Goal: Information Seeking & Learning: Learn about a topic

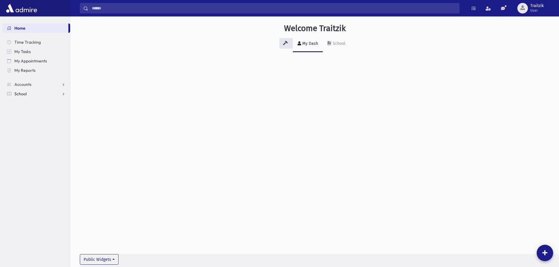
click at [23, 92] on span "School" at bounding box center [20, 93] width 12 height 5
click at [25, 104] on span "Students" at bounding box center [26, 103] width 16 height 5
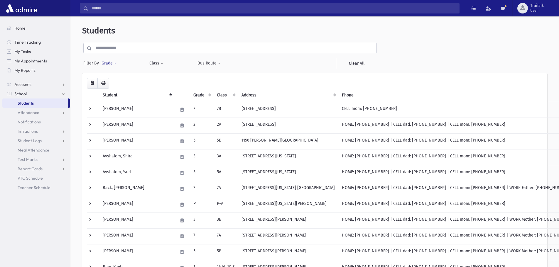
click at [114, 63] on span at bounding box center [115, 64] width 3 height 4
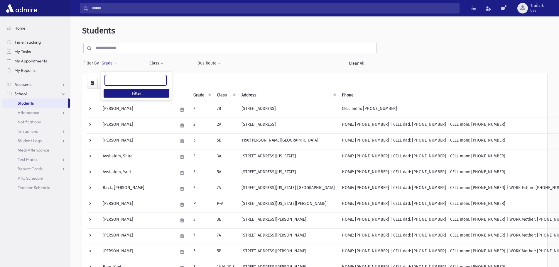
click at [117, 85] on span at bounding box center [136, 80] width 62 height 11
type input "*"
select select "*"
click at [155, 64] on button "Class" at bounding box center [156, 63] width 15 height 11
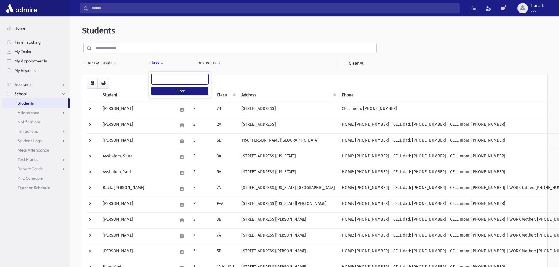
click at [166, 81] on ul at bounding box center [180, 78] width 56 height 9
type input "**"
select select "**"
click at [174, 89] on button "Filter" at bounding box center [179, 91] width 57 height 9
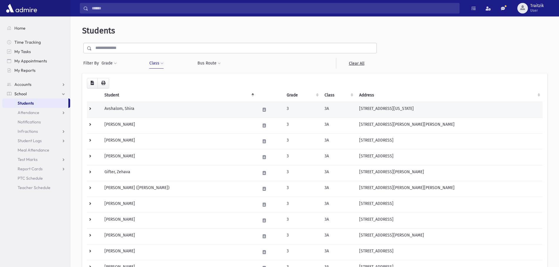
click at [227, 110] on td "Avshalom, Shira" at bounding box center [179, 110] width 156 height 16
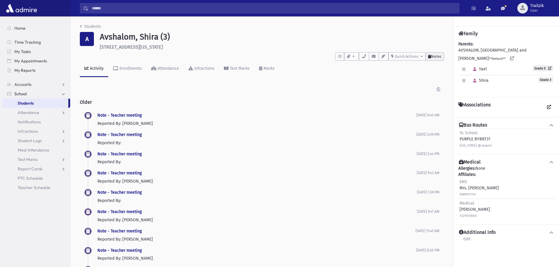
click at [440, 57] on span "Notes" at bounding box center [436, 56] width 10 height 4
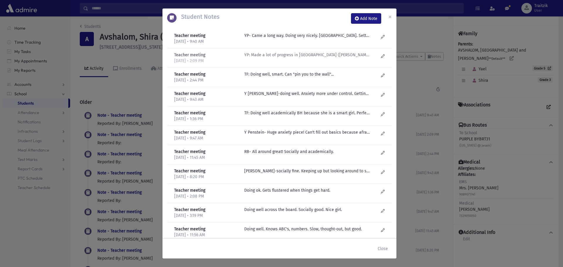
click at [320, 39] on p "YP: Made a lot of progress in Reading (Rivka Zuman). TF: Good kid, mother think…" at bounding box center [307, 36] width 126 height 6
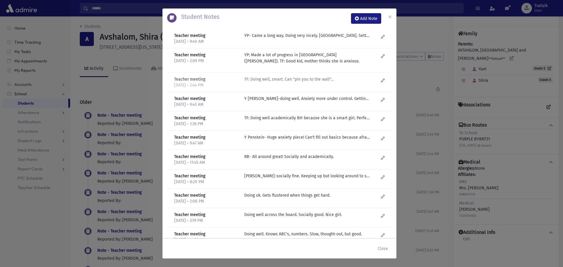
click at [303, 39] on p "TF: Doing well, smart. Can "pin you to the wall"..." at bounding box center [307, 36] width 126 height 6
click at [299, 39] on p "Y Penstein-doing well. Anxiety more under control. Getting better at filling ou…" at bounding box center [307, 36] width 126 height 6
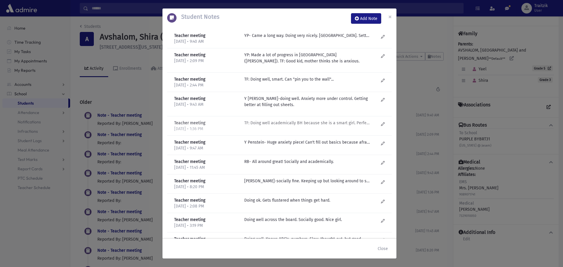
click at [295, 39] on p "TF: Doing well academically BH because she is a smart girl. Perfectionist, like…" at bounding box center [307, 36] width 126 height 6
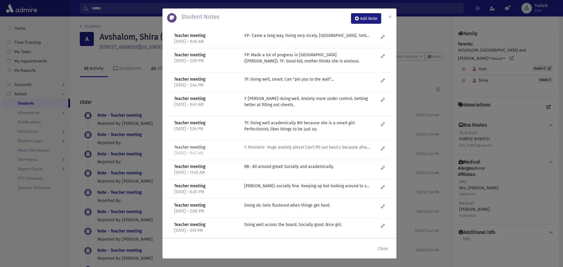
click at [298, 153] on div "Y Penstein- Huge anxiety piece! Can't fill out basics because afraid it is wron…" at bounding box center [311, 150] width 140 height 12
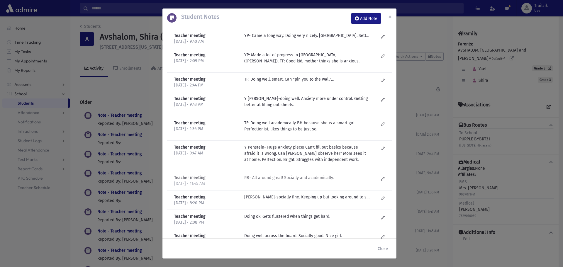
click at [299, 39] on p "RB- All around great! Socially and academically." at bounding box center [307, 36] width 126 height 6
click at [301, 39] on p "R Bachrach-socially fine. Keeping up but looking around to see how to do..." at bounding box center [307, 36] width 126 height 6
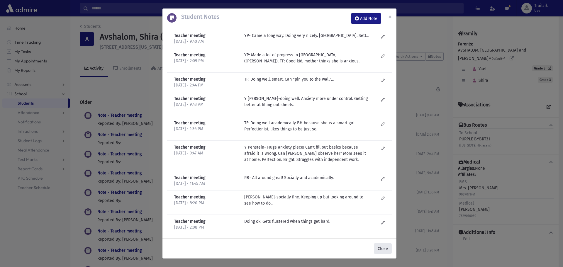
click at [384, 250] on button "Close" at bounding box center [383, 249] width 18 height 11
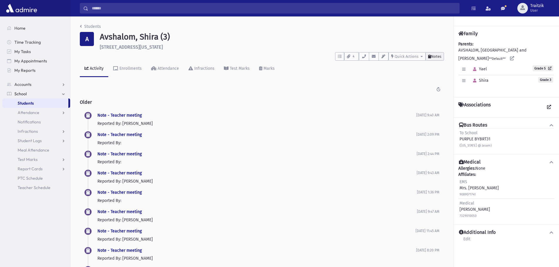
click at [433, 57] on span "Notes" at bounding box center [436, 56] width 10 height 4
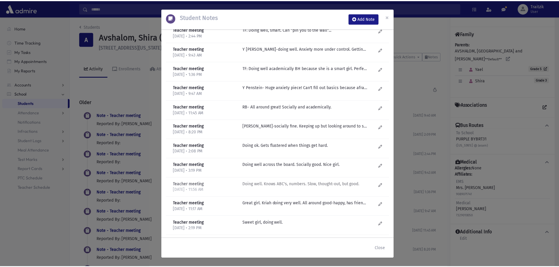
scroll to position [32, 0]
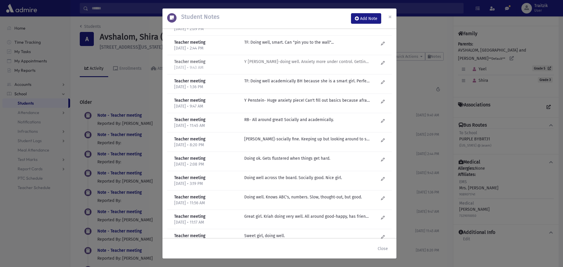
click at [297, 7] on p "Y Penstein-doing well. Anxiety more under control. Getting better at filling ou…" at bounding box center [307, 4] width 126 height 6
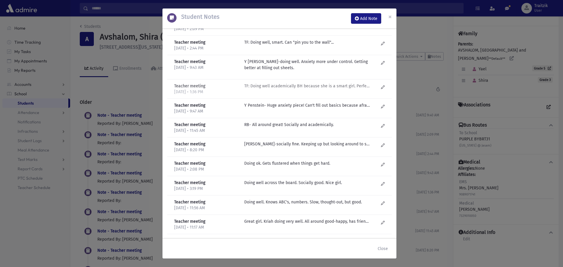
click at [288, 7] on p "TF: Doing well academically BH because she is a smart girl. Perfectionist, like…" at bounding box center [307, 4] width 126 height 6
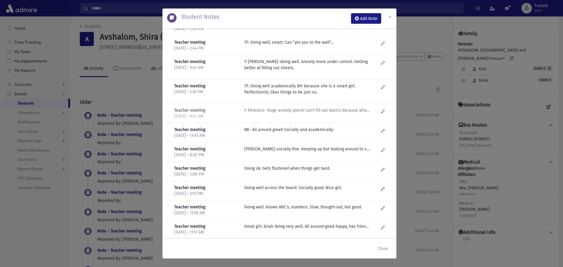
click at [284, 7] on p "Y Penstein- Huge anxiety piece! Can't fill out basics because afraid it is wron…" at bounding box center [307, 4] width 126 height 6
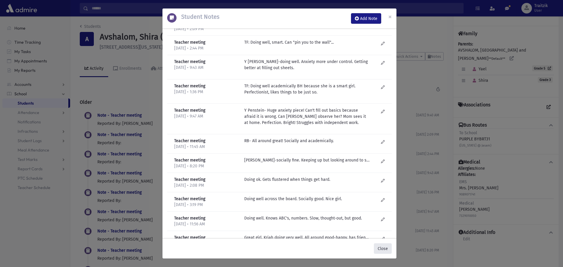
click at [386, 250] on button "Close" at bounding box center [383, 249] width 18 height 11
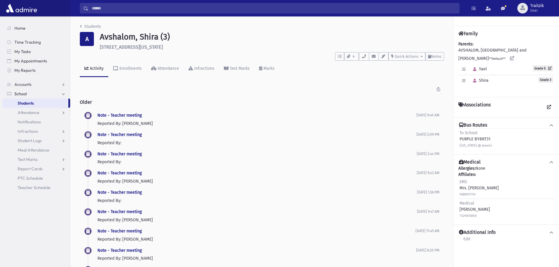
click at [80, 26] on div "Students A Avshalom, Shira (3) 2214 Vermont Avenue Toms River **** To Do's No o…" at bounding box center [261, 235] width 383 height 439
click at [82, 26] on icon "breadcrumb" at bounding box center [81, 26] width 2 height 4
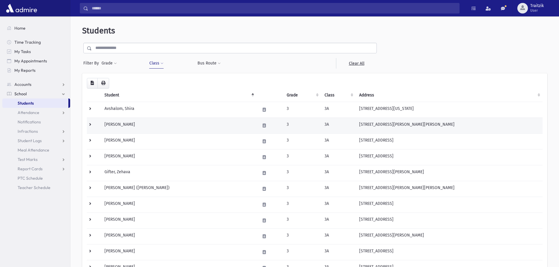
click at [130, 124] on td "Dunst, Ahuva" at bounding box center [179, 126] width 156 height 16
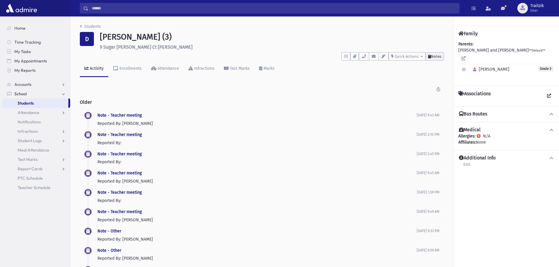
click at [435, 58] on span "Notes" at bounding box center [436, 56] width 10 height 4
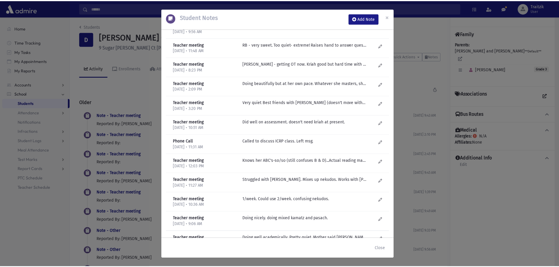
scroll to position [159, 0]
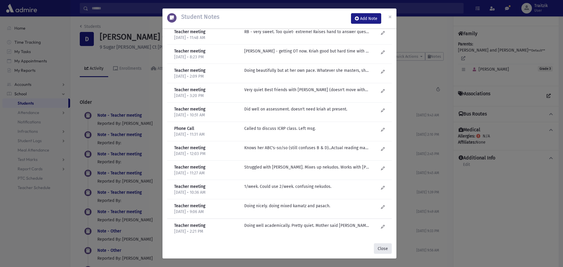
click at [380, 247] on button "Close" at bounding box center [383, 249] width 18 height 11
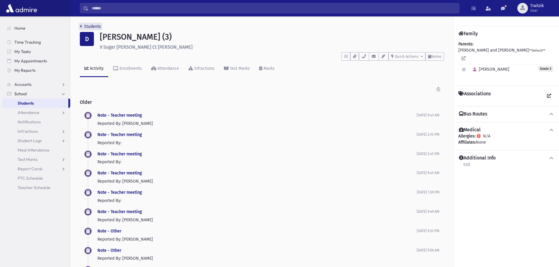
click at [82, 27] on link "Students" at bounding box center [90, 26] width 21 height 5
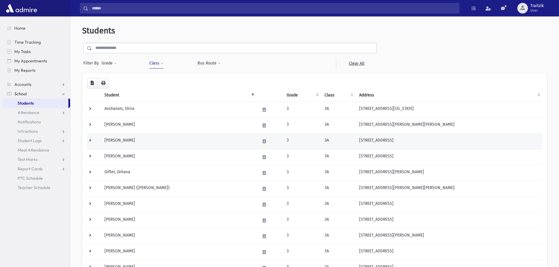
click at [132, 144] on td "[PERSON_NAME]" at bounding box center [179, 142] width 156 height 16
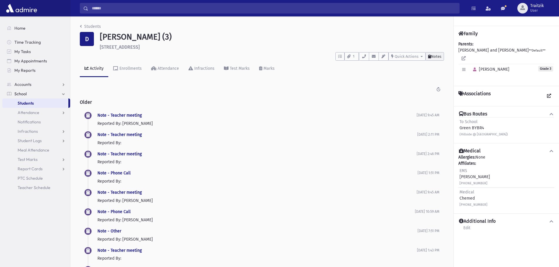
click at [433, 55] on span "Notes" at bounding box center [436, 56] width 10 height 4
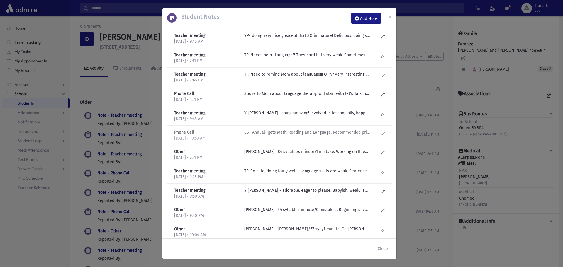
click at [314, 136] on div "CST Annual- gets Math, Reading and Language. Recommended private language." at bounding box center [311, 135] width 140 height 12
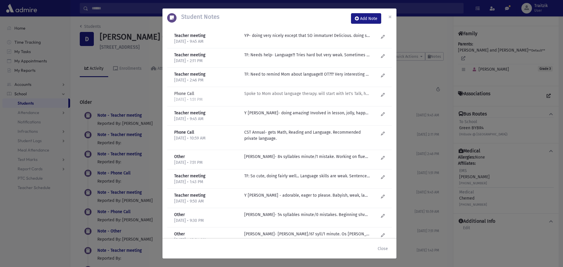
click at [298, 97] on div "Spoke to Mom about language therapy. will start with let's Talk, hopefully in a…" at bounding box center [311, 97] width 140 height 12
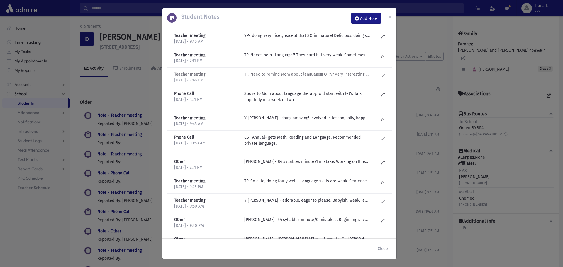
click at [300, 39] on p "TF: Need to remind Mom about language!!! OT??? Very interesting kid, immature." at bounding box center [307, 36] width 126 height 6
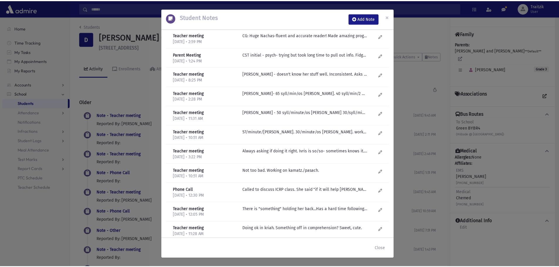
scroll to position [293, 0]
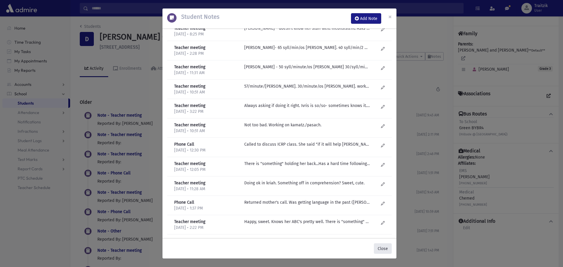
click at [384, 247] on button "Close" at bounding box center [383, 249] width 18 height 11
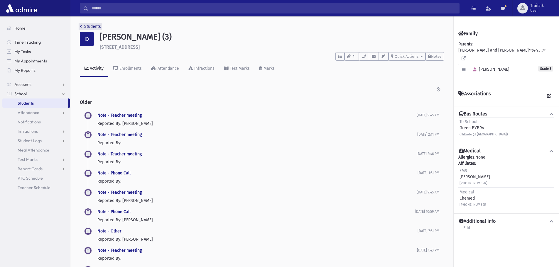
click at [80, 26] on icon "breadcrumb" at bounding box center [81, 26] width 2 height 4
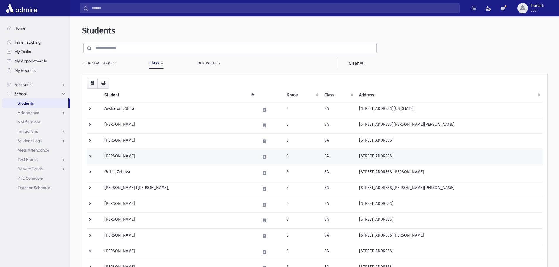
click at [132, 154] on td "[PERSON_NAME]" at bounding box center [179, 157] width 156 height 16
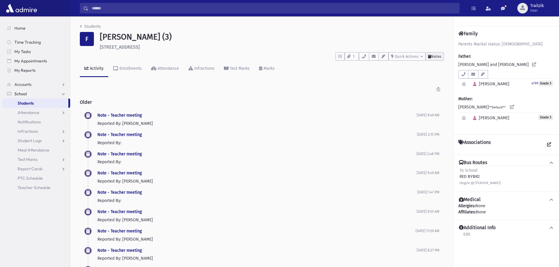
click at [440, 54] on button "Notes" at bounding box center [434, 56] width 18 height 9
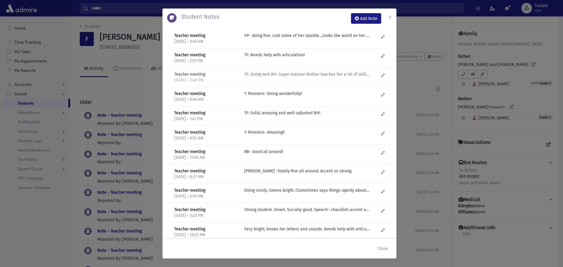
click at [292, 39] on p "TF: Doing well BH. Super mature! Mother teaches her a lot of skills....Fought w…" at bounding box center [307, 36] width 126 height 6
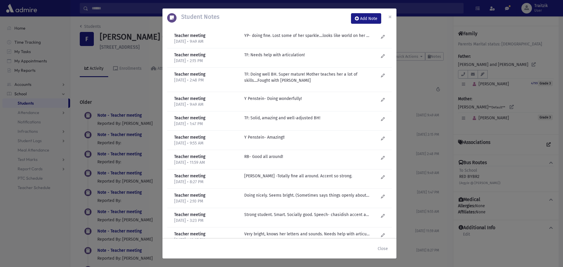
click at [274, 114] on div "Teacher meeting 12/2/2024 • 1:47 PM TF: Solid, amazing and well-adjusted BH!" at bounding box center [279, 121] width 225 height 19
click at [273, 39] on p "TF: Solid, amazing and well-adjusted BH!" at bounding box center [307, 36] width 126 height 6
click at [272, 39] on p "R Bachrach -Totally fine all around. Accent so strong." at bounding box center [307, 36] width 126 height 6
click at [328, 37] on p "YP- doing fine. Lost some of her sparkle....looks like world on her shoulders. …" at bounding box center [307, 36] width 126 height 6
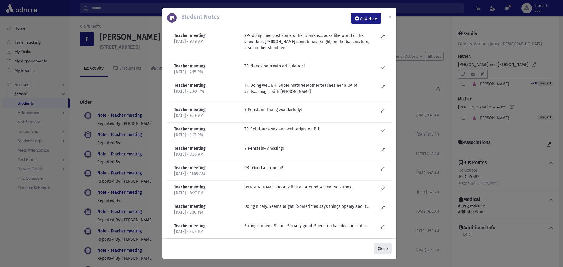
click at [382, 250] on button "Close" at bounding box center [383, 249] width 18 height 11
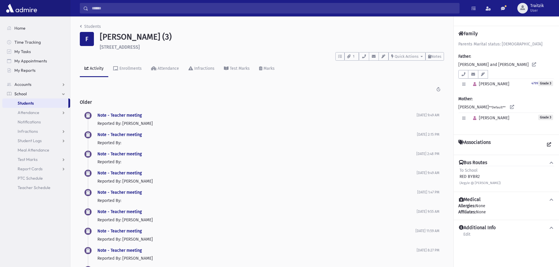
click at [80, 26] on div "Students F Falk, Malky (3) 1308 4th Ave Toms River **** To Do's No open tasks S…" at bounding box center [261, 187] width 383 height 343
click at [80, 26] on icon "breadcrumb" at bounding box center [81, 26] width 2 height 4
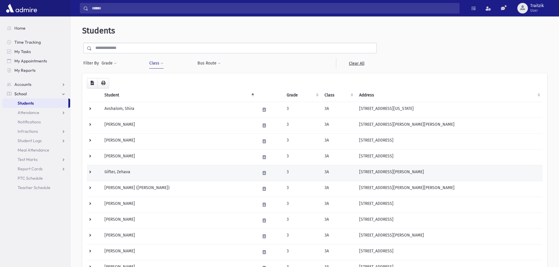
click at [123, 169] on td "Gifter, Zehava" at bounding box center [179, 173] width 156 height 16
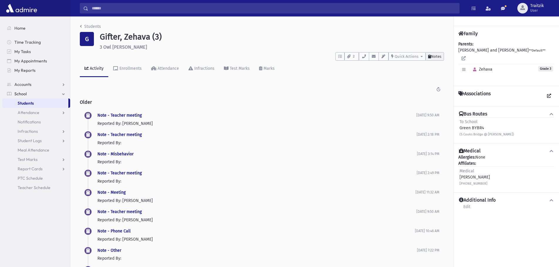
click at [434, 56] on span "Notes" at bounding box center [436, 56] width 10 height 4
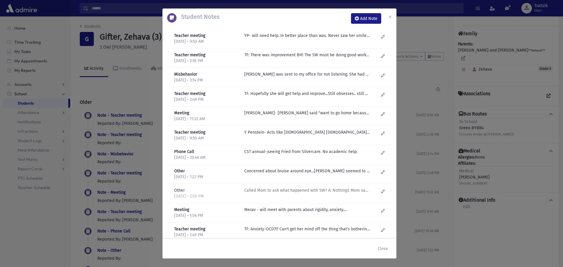
click at [289, 194] on div "Called Mom to ask what happened with SW? A: Nothing:( Mom says "working on it".…" at bounding box center [311, 194] width 140 height 12
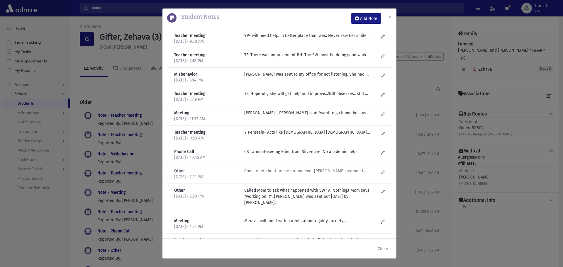
click at [283, 39] on p "Concerned about bruise around eye...Zehava seemed to get defensive when asked a…" at bounding box center [307, 36] width 126 height 6
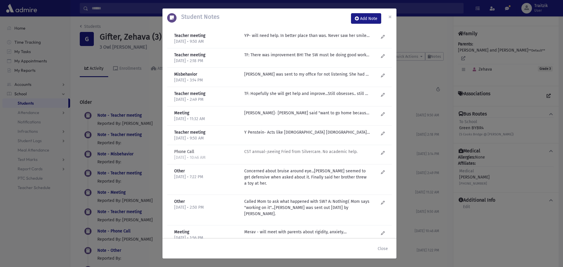
click at [274, 39] on p "CST annual-;seeing Fried from Silvercare. No academic help." at bounding box center [307, 36] width 126 height 6
click at [270, 39] on p "Y Penstein- Acts like 90 year old lady-carrying weight of the world. Won't smil…" at bounding box center [307, 36] width 126 height 6
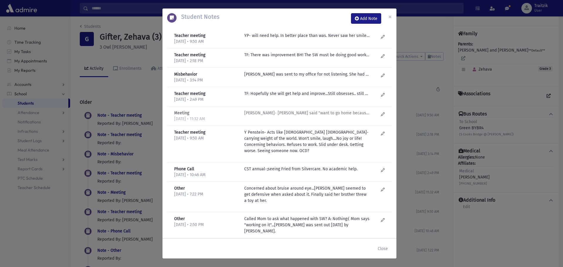
click at [261, 39] on p "SM Dorfman- Zehava said "want to go home because Daddy is home and doesn't go t…" at bounding box center [307, 36] width 126 height 6
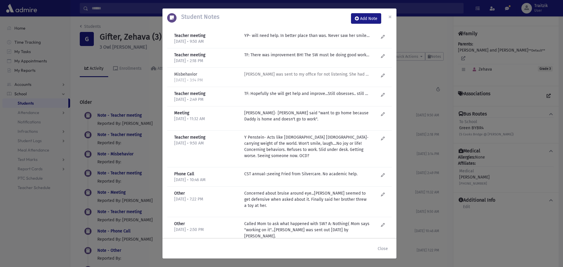
click at [303, 39] on p "Zehava was sent to my office for not listening. She had a long-winded explanati…" at bounding box center [307, 36] width 126 height 6
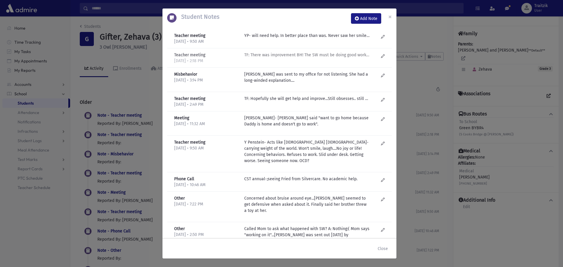
click at [308, 59] on div "TF: There was improvement BH! The SW must be doing good work:) Still very slow …" at bounding box center [311, 58] width 140 height 12
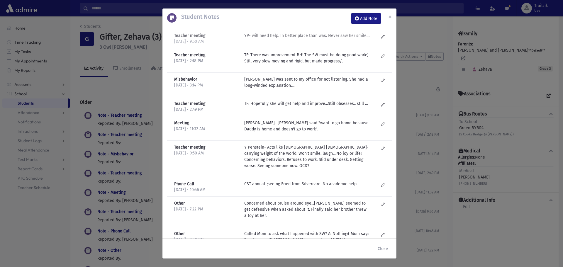
click at [285, 35] on p "YP- will need help. In better place than was. Never saw her smile- holds it in …" at bounding box center [307, 36] width 126 height 6
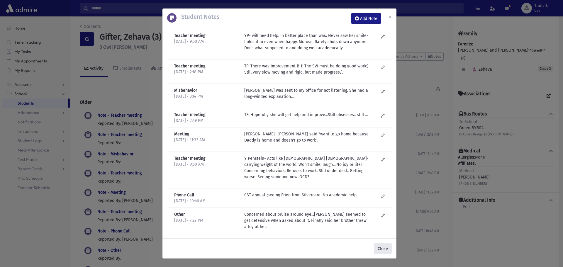
click at [385, 247] on button "Close" at bounding box center [383, 249] width 18 height 11
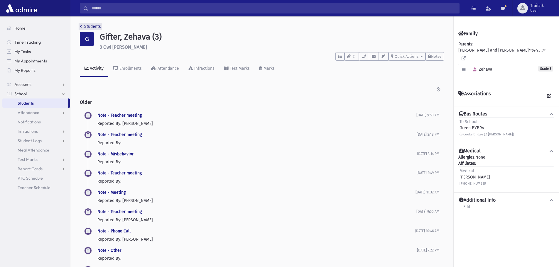
click at [83, 27] on link "Students" at bounding box center [90, 26] width 21 height 5
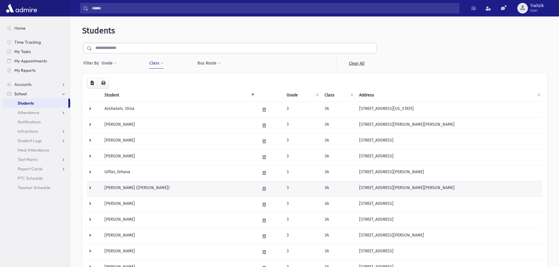
click at [144, 188] on td "[PERSON_NAME] ([PERSON_NAME])" at bounding box center [179, 189] width 156 height 16
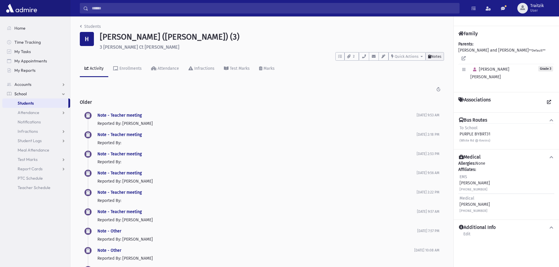
click at [434, 58] on span "Notes" at bounding box center [436, 56] width 10 height 4
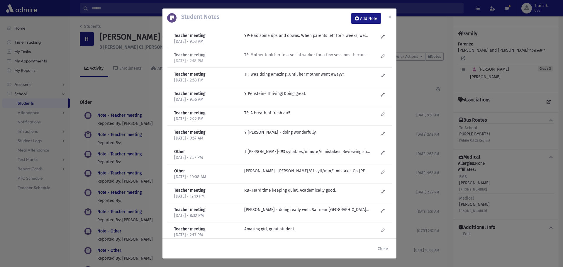
click at [288, 39] on p "TF: Mother took her to a social worker for a few sessions...because Sophie was …" at bounding box center [307, 36] width 126 height 6
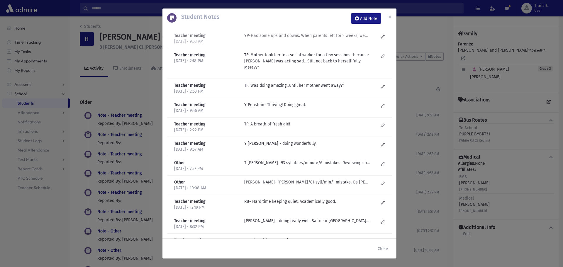
click at [290, 37] on p "YP-Had some ups and downs. When parents left for 2 weeks, went downhill. Sent t…" at bounding box center [307, 36] width 126 height 6
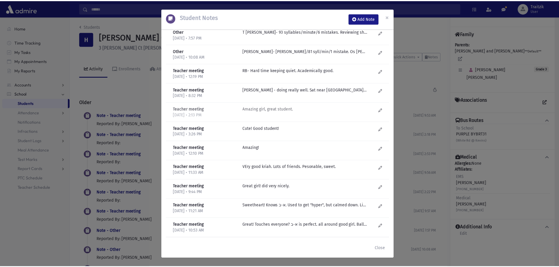
scroll to position [162, 0]
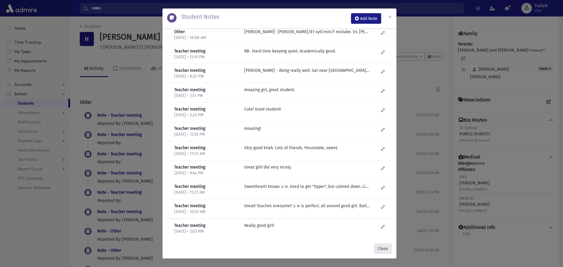
click at [386, 252] on button "Close" at bounding box center [383, 249] width 18 height 11
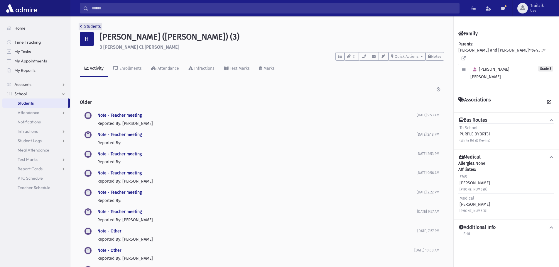
click at [81, 26] on icon "breadcrumb" at bounding box center [81, 26] width 2 height 4
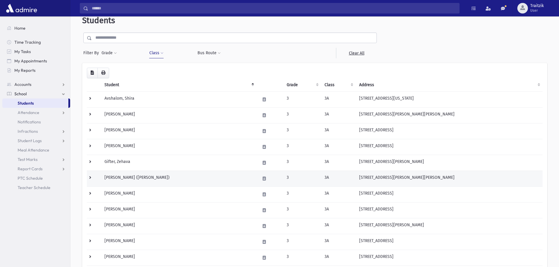
scroll to position [59, 0]
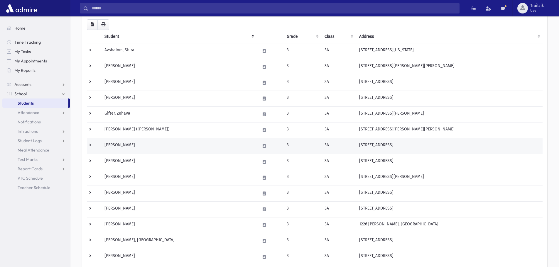
click at [124, 147] on td "[PERSON_NAME]" at bounding box center [179, 146] width 156 height 16
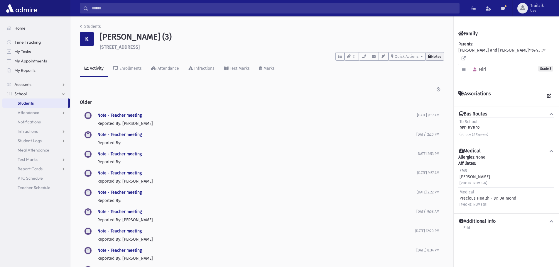
click at [431, 58] on span "Notes" at bounding box center [436, 56] width 10 height 4
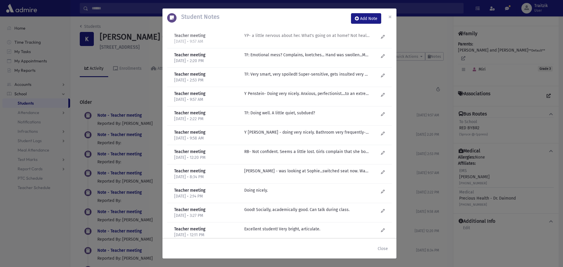
click at [270, 36] on p "YP- a little nervous about her. What's going on at home? Not healthy environmen…" at bounding box center [307, 36] width 126 height 6
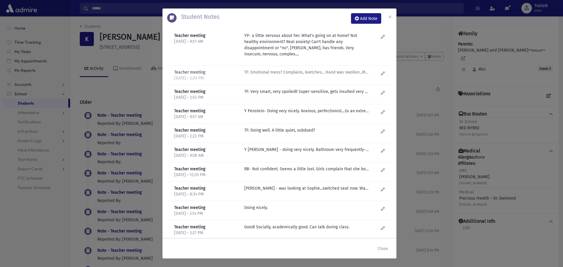
click at [300, 71] on p "TF: Emotional mess? Complains, kvetches... Hand was swollen...Mother didn't wan…" at bounding box center [307, 72] width 126 height 6
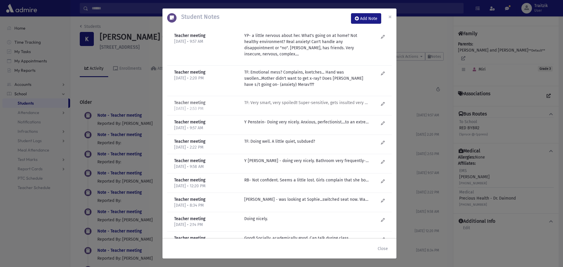
click at [318, 103] on p "TF: Very smart, very spoiled!! Super-sensitive, gets insulted very easily....co…" at bounding box center [307, 103] width 126 height 6
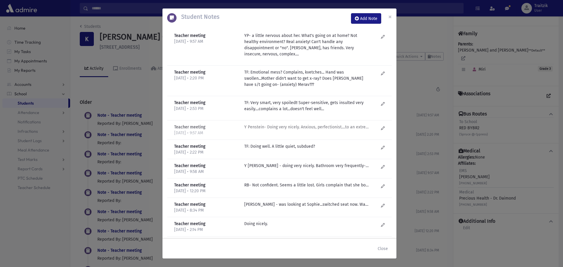
click at [306, 130] on p "Y Penstein- Doing very nicely. Anxious, perfectionist....to an extreme? (Never …" at bounding box center [307, 127] width 126 height 6
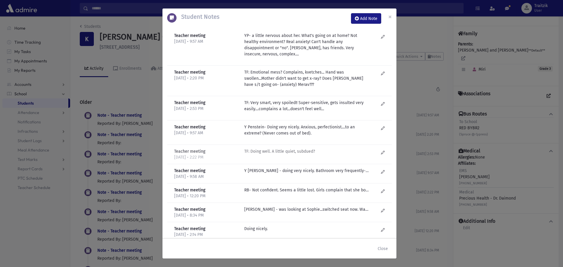
click at [306, 150] on p "TF: Doing well. A little quiet, subdued?" at bounding box center [307, 151] width 126 height 6
click at [296, 171] on p "Y Penstein - doing very nicely. Bathroom very frequently-few times a day?! Very…" at bounding box center [307, 171] width 126 height 6
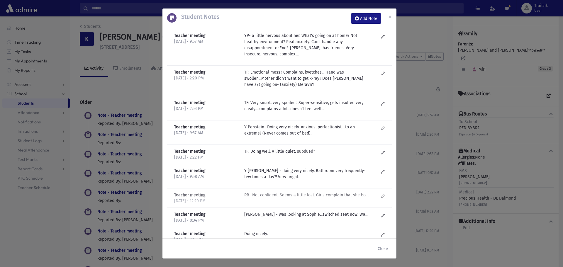
click at [293, 196] on p "RB- Not confident. Seems a little lost. Girls complain that she bothers them. T…" at bounding box center [307, 195] width 126 height 6
click at [300, 218] on p "R Bachrach - was looking at Sophie...switched seat now. Was it because doesn't …" at bounding box center [307, 220] width 126 height 6
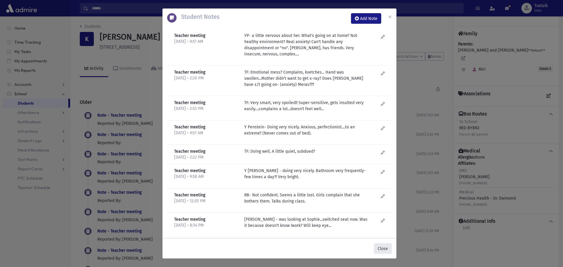
click at [384, 250] on button "Close" at bounding box center [383, 249] width 18 height 11
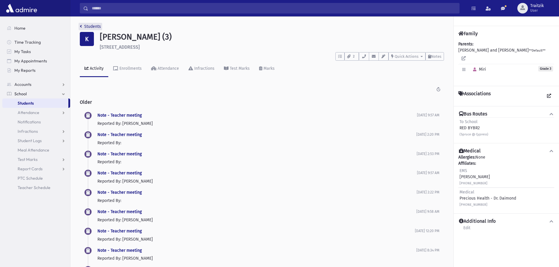
click at [80, 27] on icon "breadcrumb" at bounding box center [81, 26] width 2 height 4
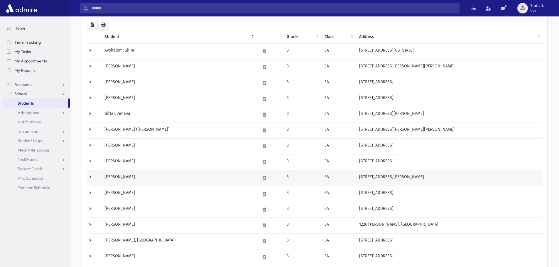
scroll to position [59, 0]
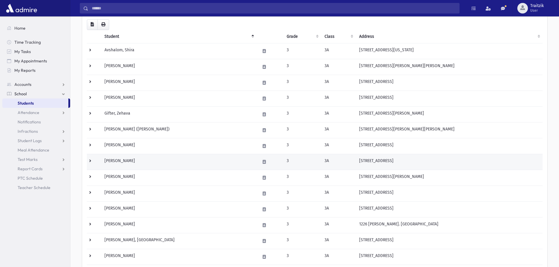
click at [126, 165] on td "Kranz, Shifra" at bounding box center [179, 162] width 156 height 16
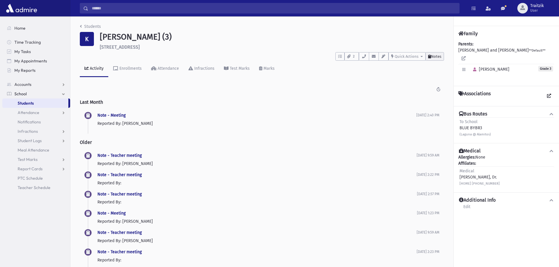
click at [433, 59] on button "Notes" at bounding box center [434, 56] width 18 height 9
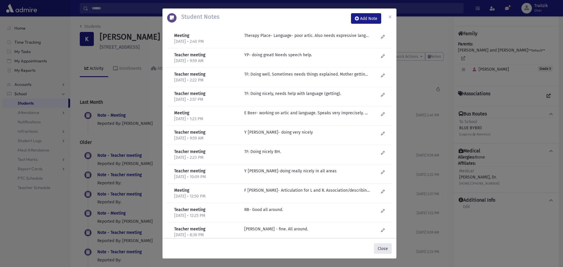
click at [386, 249] on button "Close" at bounding box center [383, 249] width 18 height 11
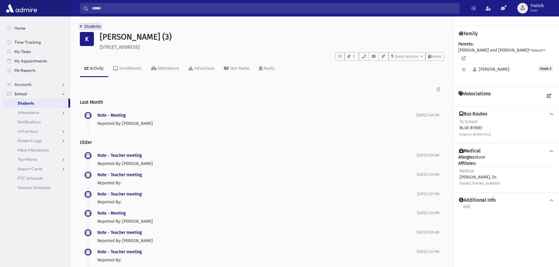
click at [82, 27] on icon "breadcrumb" at bounding box center [81, 26] width 2 height 4
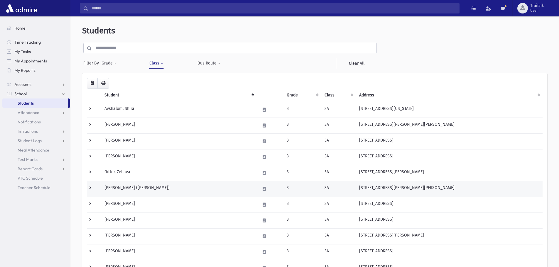
scroll to position [29, 0]
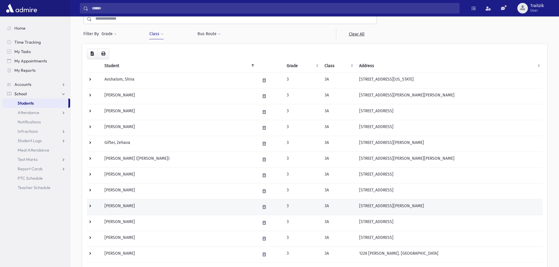
click at [141, 208] on td "[PERSON_NAME]" at bounding box center [179, 207] width 156 height 16
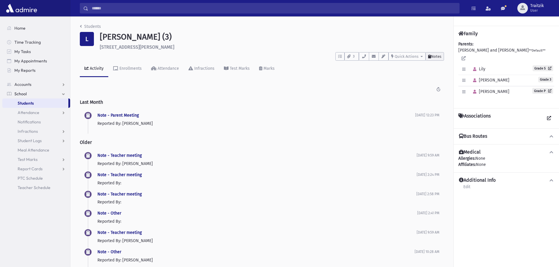
click at [436, 55] on span "Notes" at bounding box center [436, 56] width 10 height 4
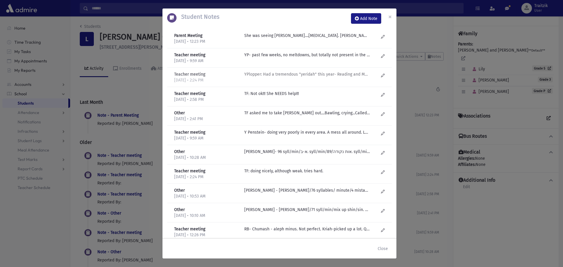
click at [344, 39] on p "YPlopper: Had a tremendous "yeridah" this year- Reading and Math went down-had …" at bounding box center [307, 36] width 126 height 6
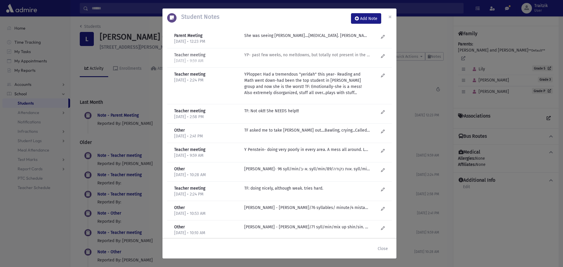
click at [303, 39] on p "YP- past few weeks, no meltdowns, but totally not present in the classroom. Tal…" at bounding box center [307, 36] width 126 height 6
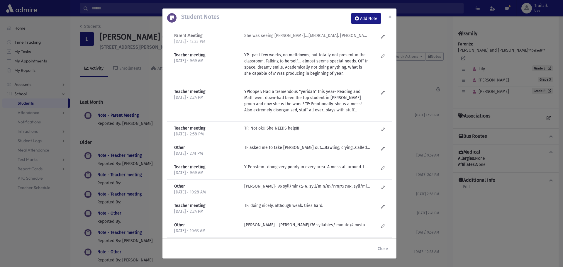
click at [299, 34] on p "She was seeing Nechama Krug....play therapy. Mom says wasn't what she needed. N…" at bounding box center [307, 36] width 126 height 6
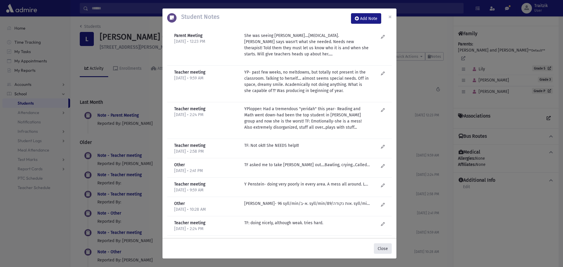
click at [383, 249] on button "Close" at bounding box center [383, 249] width 18 height 11
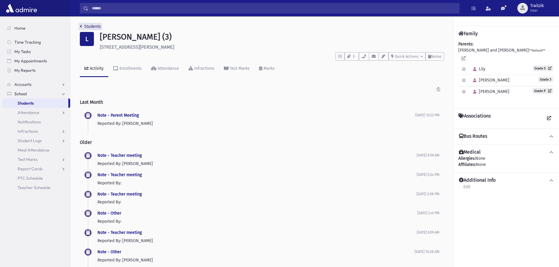
click at [82, 28] on icon "breadcrumb" at bounding box center [81, 26] width 2 height 4
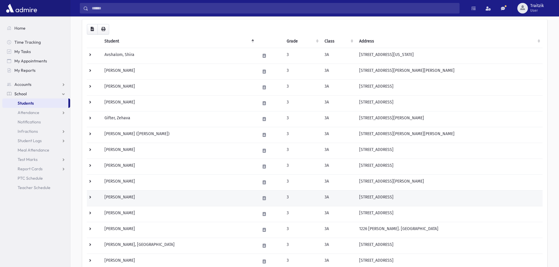
scroll to position [59, 0]
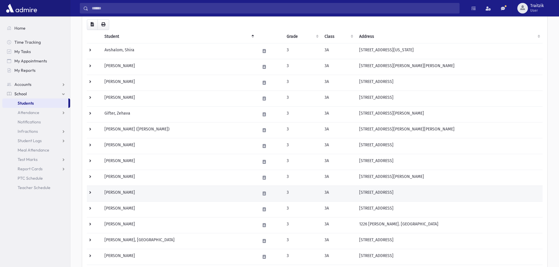
click at [131, 195] on td "[PERSON_NAME]" at bounding box center [179, 194] width 156 height 16
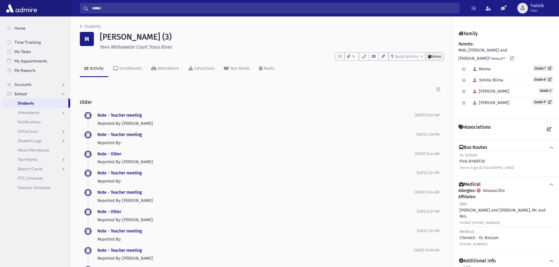
click at [440, 58] on span "Notes" at bounding box center [436, 56] width 10 height 4
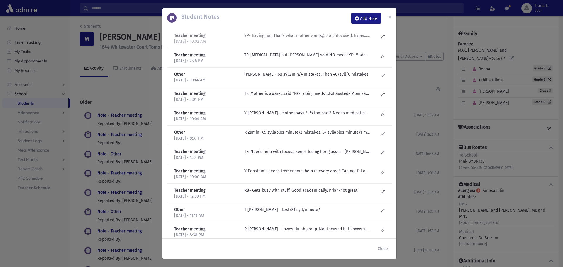
click at [320, 38] on p "YP- having fun! That's what mother wants;(. So unfocused, hyper..... Has streng…" at bounding box center [307, 36] width 126 height 6
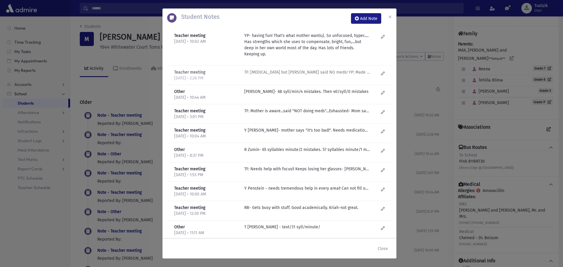
click at [340, 70] on p "TF: ADHD but Mom said NO meds! YP: Made a lot of progress with R Zuman and is u…" at bounding box center [307, 72] width 126 height 6
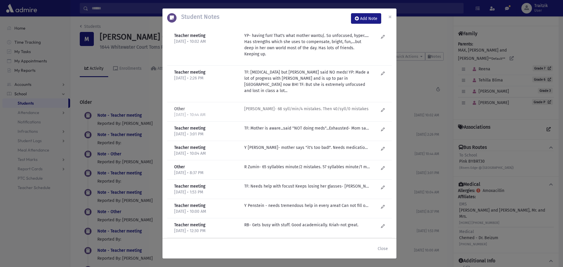
click at [322, 106] on p "R Zumin- 68 syll/min/4 mistakes. Then 40/syll/0 mistakes" at bounding box center [307, 109] width 126 height 6
click at [319, 125] on p "TF: Mother is aware...said "NOT doing meds"...Exhausted- Mom said "The Maxes do…" at bounding box center [307, 128] width 126 height 6
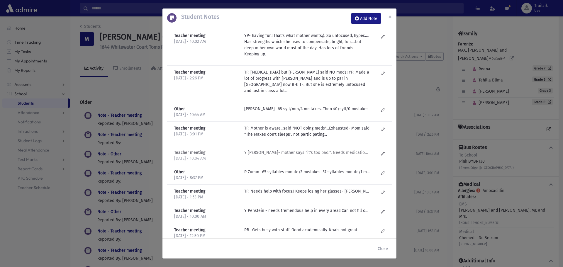
click at [317, 150] on p "Y Penstein- mother says "it's too bad!". Needs medication! Out to lunch! On a d…" at bounding box center [307, 153] width 126 height 6
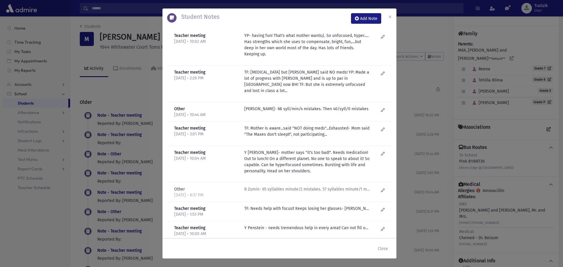
click at [315, 186] on p "R Zumin- 65 syllables minute/2 mistakes. 57 syllables minute/1 mistake. Fluency." at bounding box center [307, 189] width 126 height 6
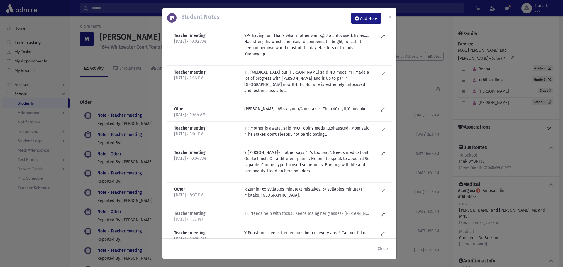
click at [304, 211] on p "TF: Needs help with focus!! Keeps losing her glasses- Mom said getting new pair…" at bounding box center [307, 214] width 126 height 6
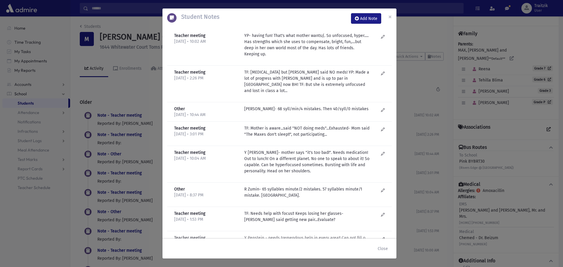
click at [322, 235] on p "Y Penstein - needs tremendous help in every area!! Can not fill out sheet-compl…" at bounding box center [307, 238] width 126 height 6
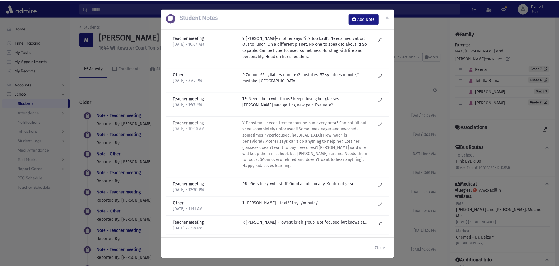
scroll to position [117, 0]
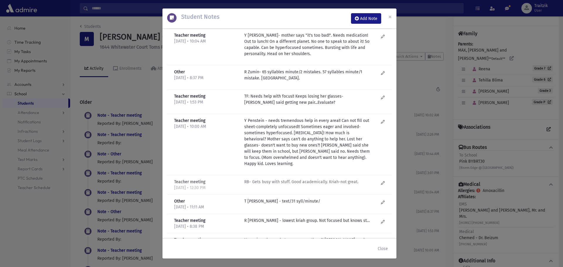
click at [306, 179] on p "RB- Gets busy with stuff. Good academically. Kriah-not great." at bounding box center [307, 182] width 126 height 6
click at [319, 205] on p "Has prism glasses but never wears them?! DL made a chart to motivate her to wea…" at bounding box center [307, 201] width 126 height 6
click at [378, 246] on button "Close" at bounding box center [383, 249] width 18 height 11
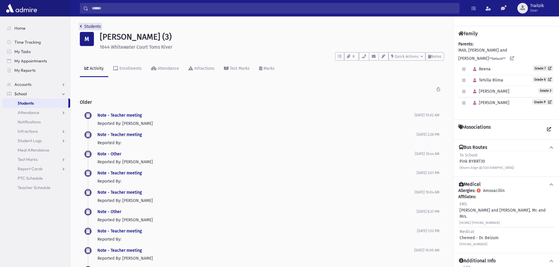
click at [81, 26] on icon "breadcrumb" at bounding box center [81, 26] width 2 height 4
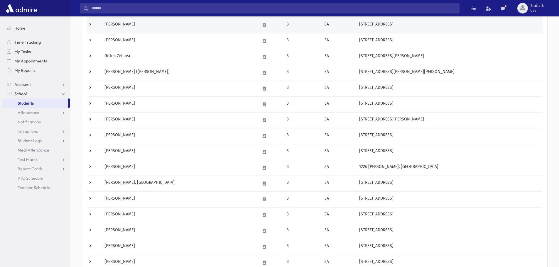
scroll to position [117, 0]
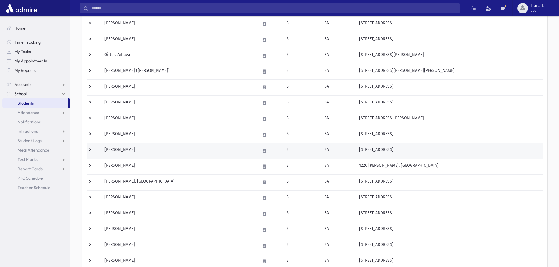
click at [129, 148] on td "[PERSON_NAME]" at bounding box center [179, 151] width 156 height 16
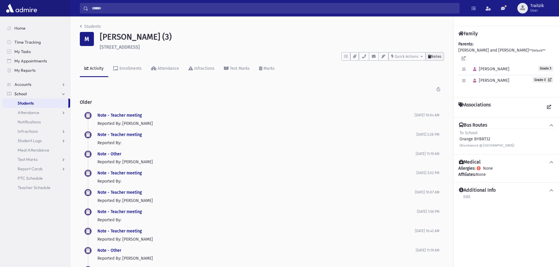
click at [432, 55] on span "Notes" at bounding box center [436, 56] width 10 height 4
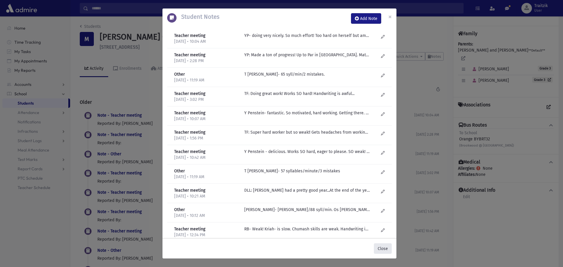
click at [381, 250] on button "Close" at bounding box center [383, 249] width 18 height 11
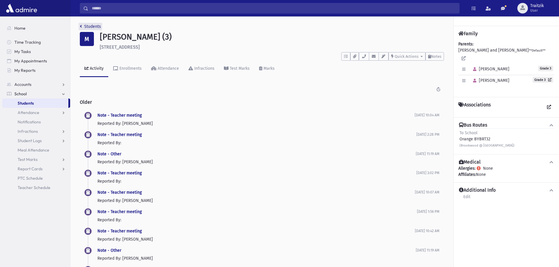
click at [83, 28] on link "Students" at bounding box center [90, 26] width 21 height 5
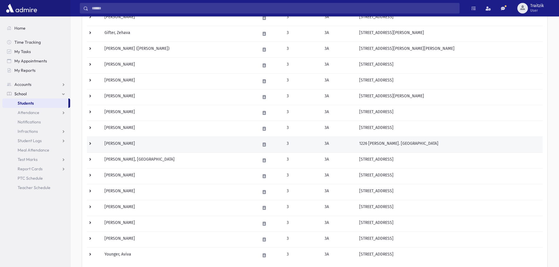
scroll to position [147, 0]
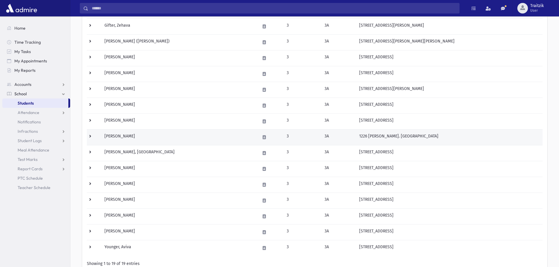
click at [134, 136] on td "Nadoff, Meira" at bounding box center [179, 137] width 156 height 16
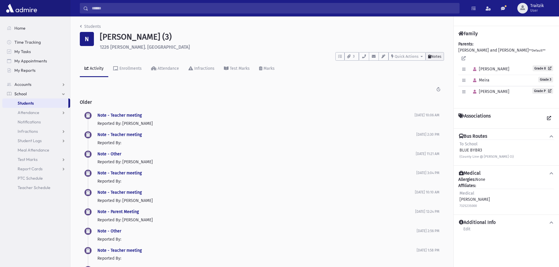
click at [440, 59] on button "Notes" at bounding box center [434, 56] width 18 height 9
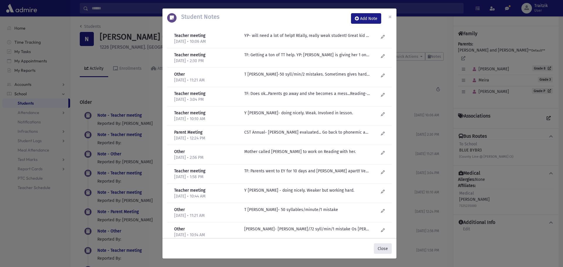
click at [384, 249] on button "Close" at bounding box center [383, 249] width 18 height 11
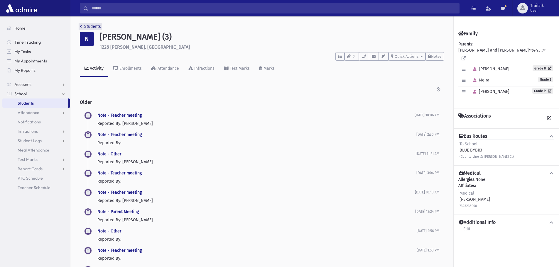
click at [83, 26] on link "Students" at bounding box center [90, 26] width 21 height 5
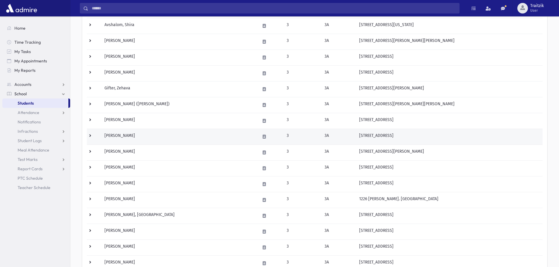
scroll to position [88, 0]
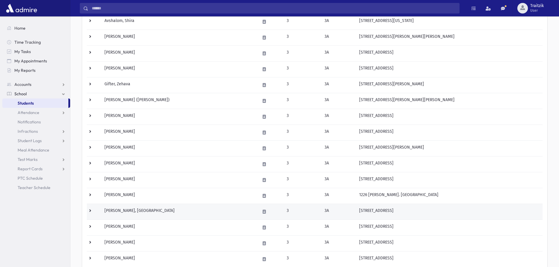
click at [125, 208] on td "[PERSON_NAME], [GEOGRAPHIC_DATA]" at bounding box center [179, 212] width 156 height 16
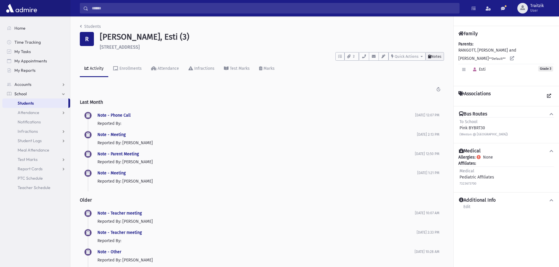
click at [429, 60] on button "Notes" at bounding box center [434, 56] width 18 height 9
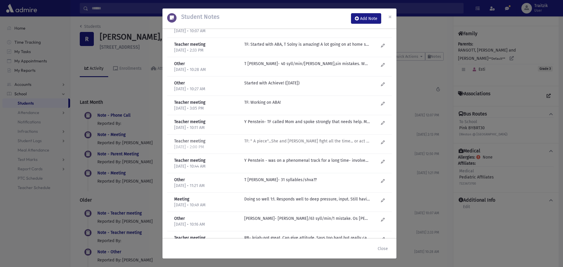
scroll to position [59, 0]
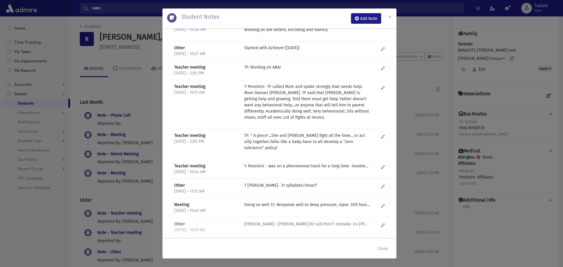
scroll to position [147, 0]
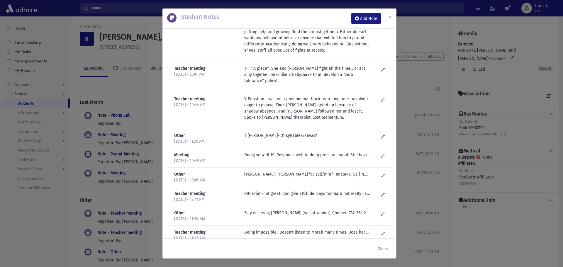
scroll to position [235, 0]
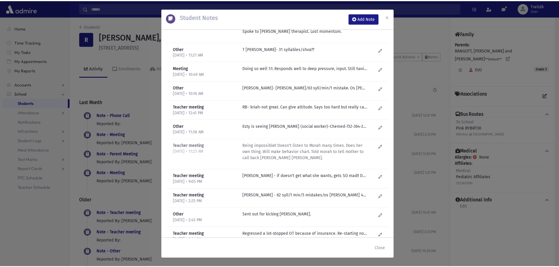
scroll to position [293, 0]
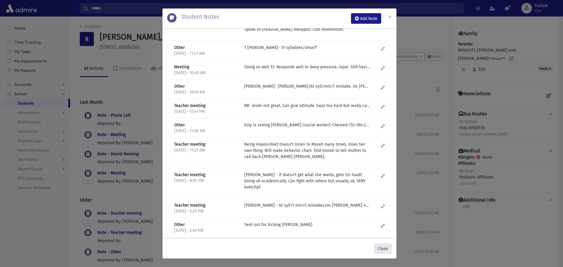
click at [381, 246] on button "Close" at bounding box center [383, 249] width 18 height 11
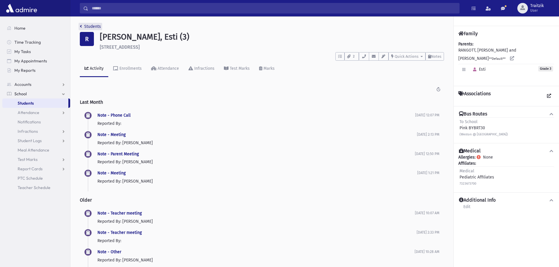
click at [81, 26] on icon "breadcrumb" at bounding box center [81, 26] width 2 height 4
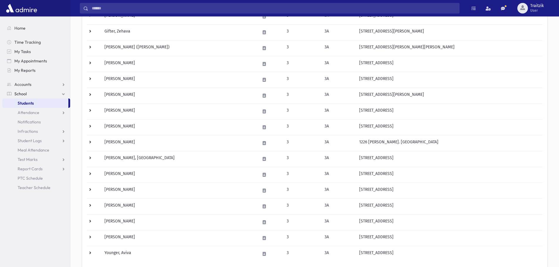
scroll to position [147, 0]
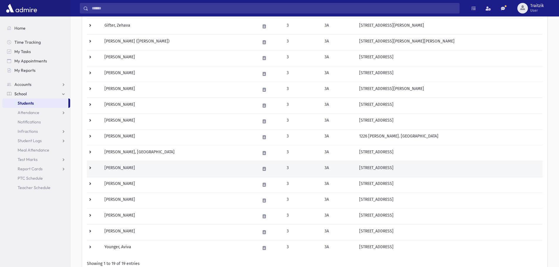
click at [127, 166] on td "Rauer, Batsheva" at bounding box center [179, 169] width 156 height 16
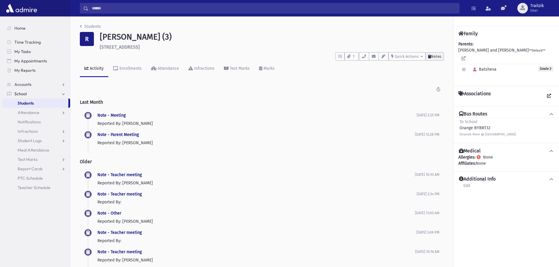
click at [438, 60] on button "Notes" at bounding box center [434, 56] width 18 height 9
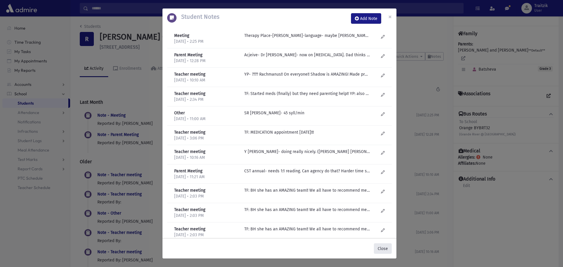
click at [379, 251] on button "Close" at bounding box center [383, 249] width 18 height 11
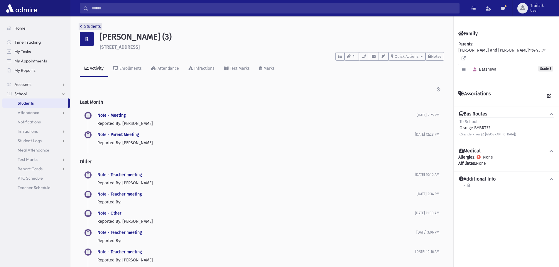
click at [81, 26] on icon "breadcrumb" at bounding box center [81, 26] width 2 height 4
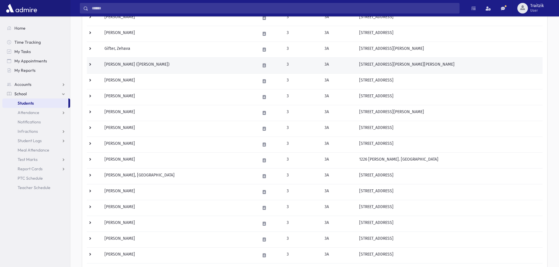
scroll to position [147, 0]
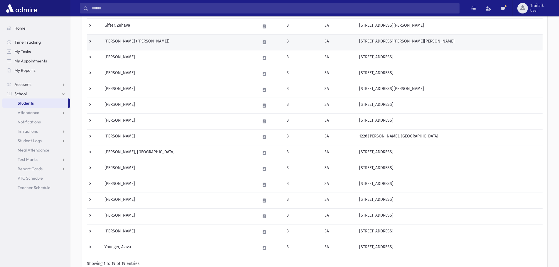
click at [134, 188] on td "[PERSON_NAME]" at bounding box center [179, 185] width 156 height 16
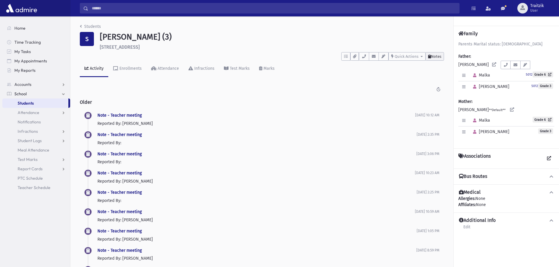
click at [433, 58] on span "Notes" at bounding box center [436, 56] width 10 height 4
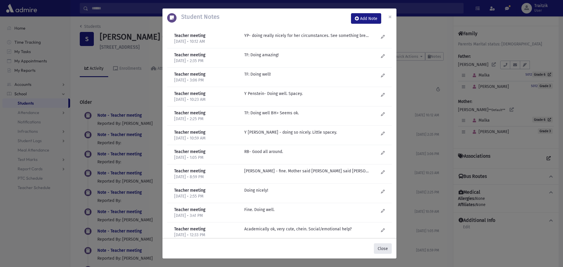
click at [382, 248] on button "Close" at bounding box center [383, 249] width 18 height 11
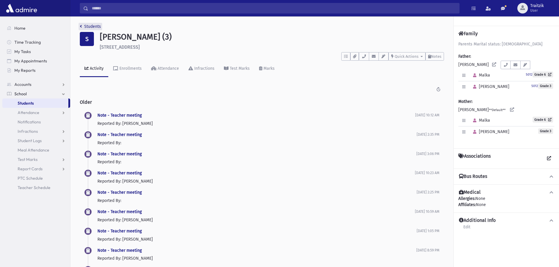
click at [80, 27] on icon "breadcrumb" at bounding box center [81, 26] width 2 height 4
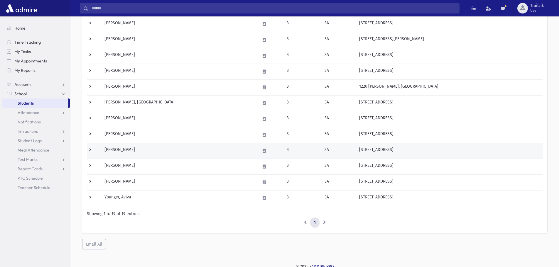
scroll to position [199, 0]
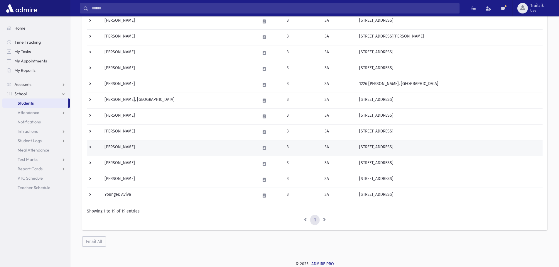
click at [152, 148] on td "Stein, Shalva" at bounding box center [179, 148] width 156 height 16
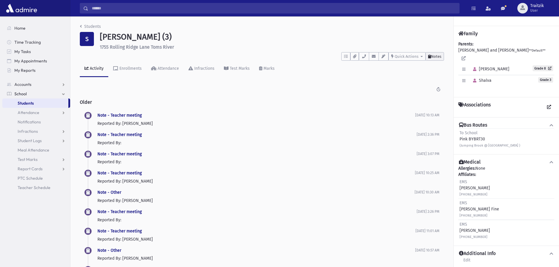
click at [439, 58] on span "Notes" at bounding box center [436, 56] width 10 height 4
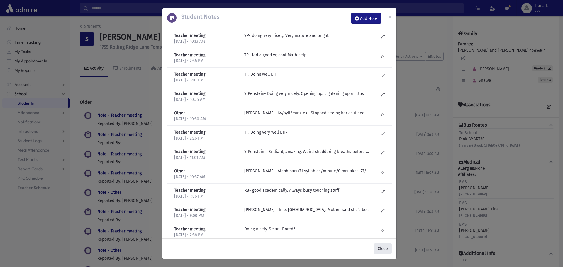
click at [386, 247] on button "Close" at bounding box center [383, 249] width 18 height 11
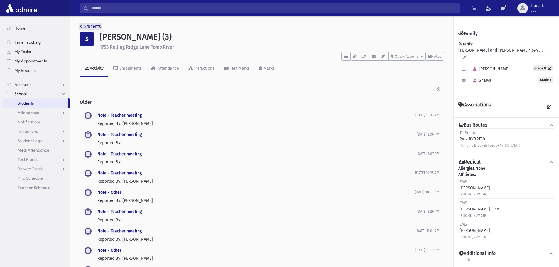
click at [81, 27] on icon "breadcrumb" at bounding box center [81, 26] width 2 height 4
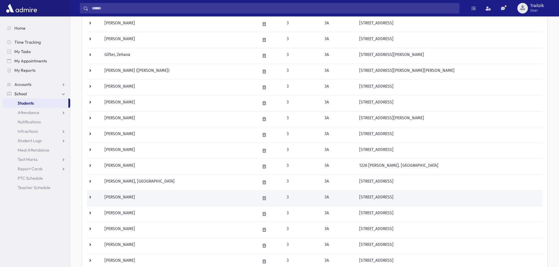
scroll to position [147, 0]
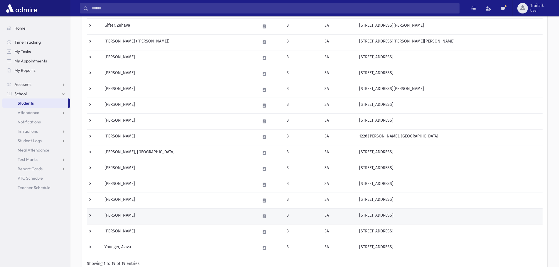
click at [156, 217] on td "[PERSON_NAME]" at bounding box center [179, 217] width 156 height 16
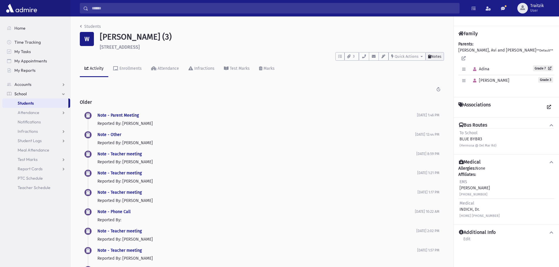
click at [437, 55] on span "Notes" at bounding box center [436, 56] width 10 height 4
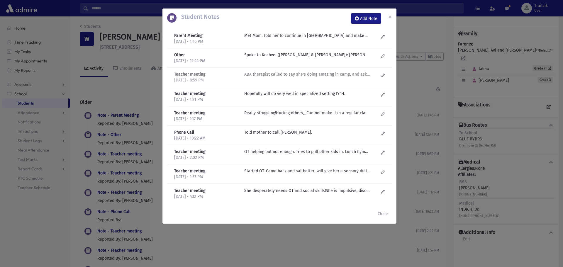
click at [277, 39] on p "ABA therapist called to say she's doing amazing in camp, and asked what are her…" at bounding box center [307, 36] width 126 height 6
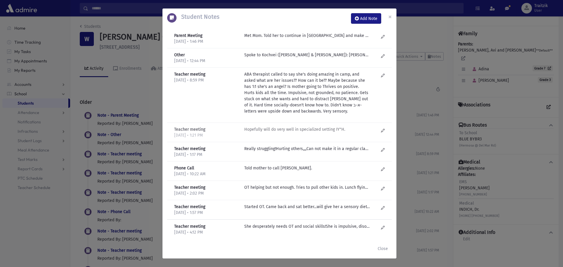
click at [276, 39] on p "Hopefully will do very well in specialized setting IY"H." at bounding box center [307, 36] width 126 height 6
click at [277, 39] on p "Really struggling!Hurting others,,,,Can not make it in a regular classroom..." at bounding box center [307, 36] width 126 height 6
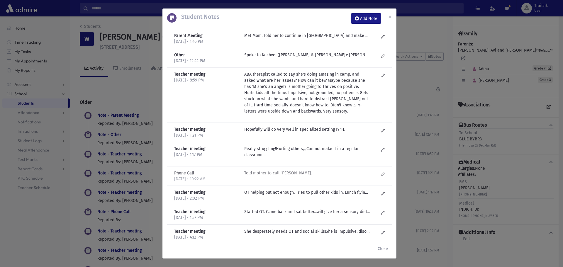
click at [277, 39] on p "Told mother to call R Benstein-Encore." at bounding box center [307, 36] width 126 height 6
click at [283, 39] on p "OT helping but not enough. Tries to pull other kids in. Lunch flying. Impulsive…" at bounding box center [307, 36] width 126 height 6
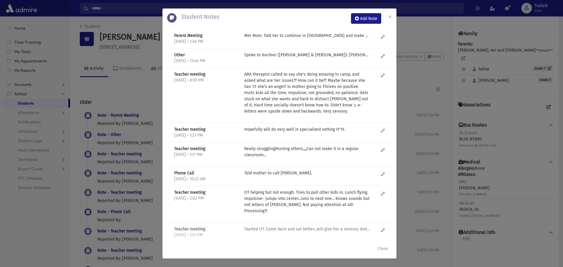
click at [288, 39] on p "Started OT. Came back and sat better...will give her a sensory diet- she really…" at bounding box center [307, 36] width 126 height 6
click at [295, 40] on div "Met Mom. Told her to continue in Kochvei and make sure she takes her meds and c…" at bounding box center [311, 39] width 140 height 12
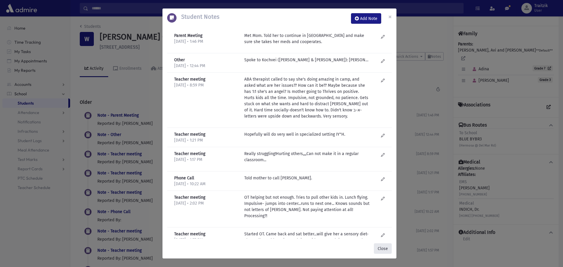
click at [384, 249] on button "Close" at bounding box center [383, 249] width 18 height 11
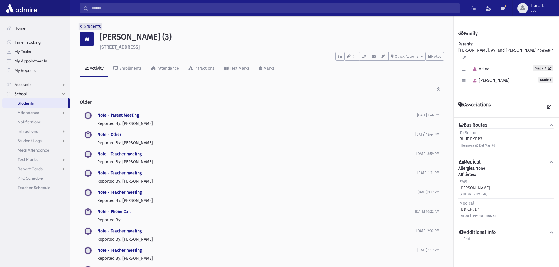
click at [80, 26] on icon "breadcrumb" at bounding box center [81, 26] width 2 height 4
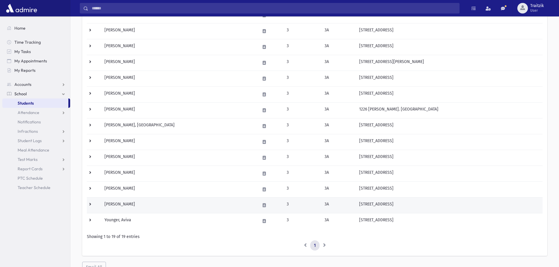
scroll to position [199, 0]
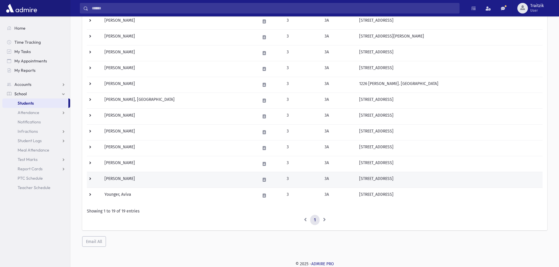
click at [136, 180] on td "[PERSON_NAME]" at bounding box center [179, 180] width 156 height 16
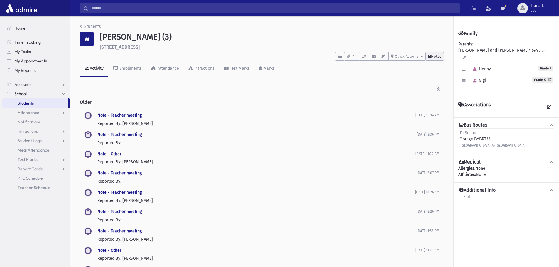
click at [435, 55] on span "Notes" at bounding box center [436, 56] width 10 height 4
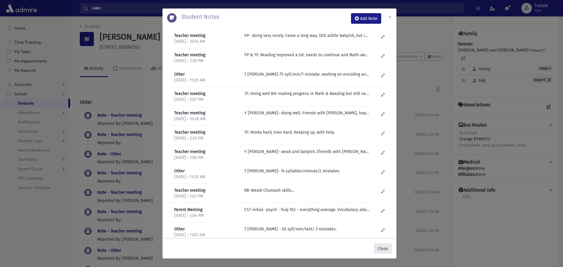
click at [380, 247] on button "Close" at bounding box center [383, 249] width 18 height 11
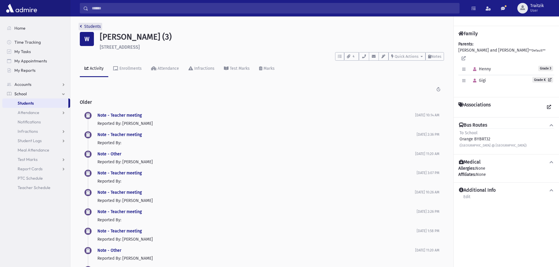
click at [83, 26] on link "Students" at bounding box center [90, 26] width 21 height 5
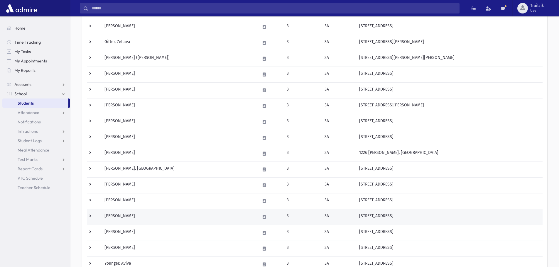
scroll to position [199, 0]
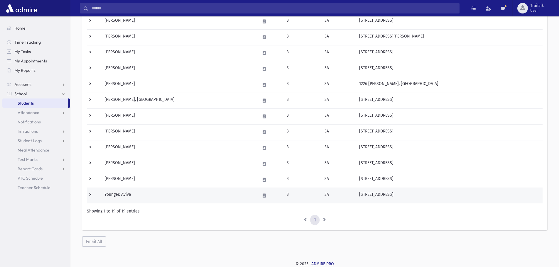
click at [149, 195] on td "Younger, Aviva" at bounding box center [179, 196] width 156 height 16
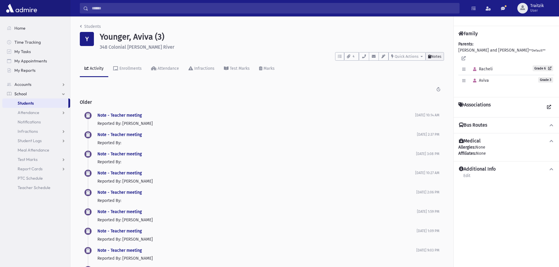
click at [433, 55] on span "Notes" at bounding box center [436, 56] width 10 height 4
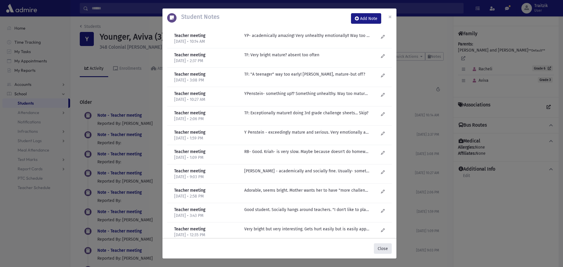
click at [383, 245] on button "Close" at bounding box center [383, 249] width 18 height 11
